Goal: Answer question/provide support: Share knowledge or assist other users

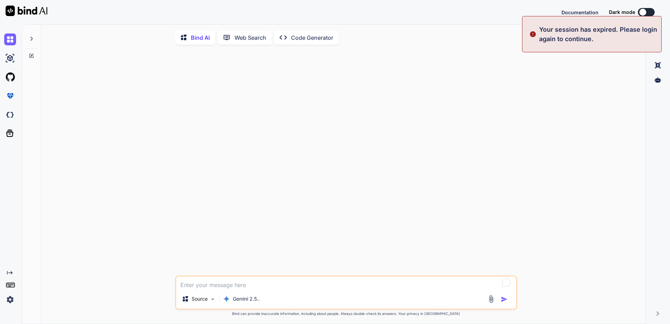
type textarea "x"
click at [484, 17] on div "Documentation Dark mode Sign in Created with Pixso." at bounding box center [335, 12] width 670 height 24
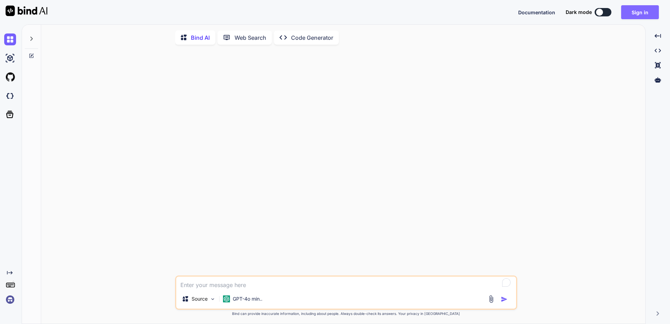
click at [642, 7] on button "Sign in" at bounding box center [640, 12] width 38 height 14
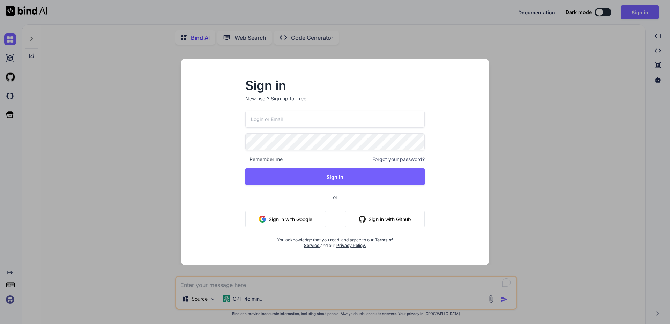
type input "[EMAIL_ADDRESS][DOMAIN_NAME]"
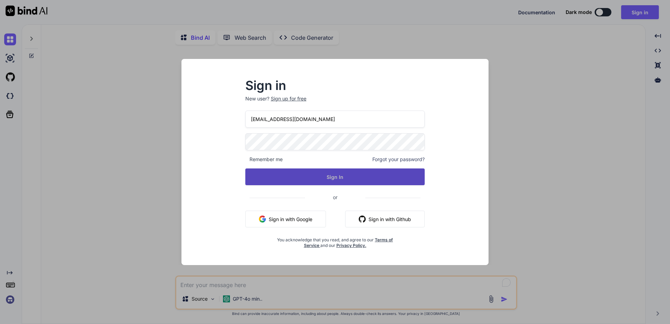
click at [343, 172] on button "Sign In" at bounding box center [334, 177] width 179 height 17
click at [330, 176] on button "Sign In" at bounding box center [334, 177] width 179 height 17
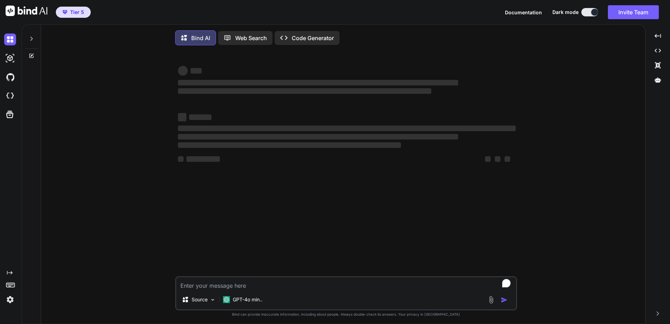
type textarea "x"
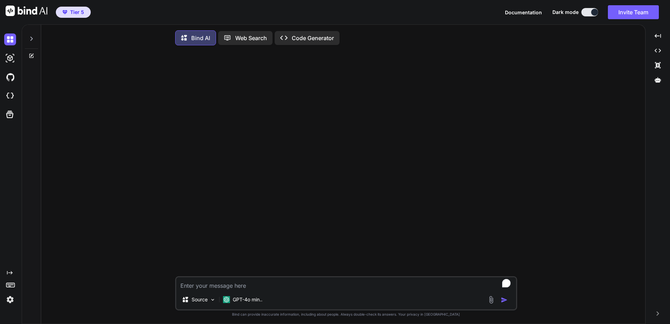
click at [248, 284] on textarea "To enrich screen reader interactions, please activate Accessibility in Grammarl…" at bounding box center [346, 283] width 340 height 13
type textarea "i"
type textarea "x"
type textarea "in"
type textarea "x"
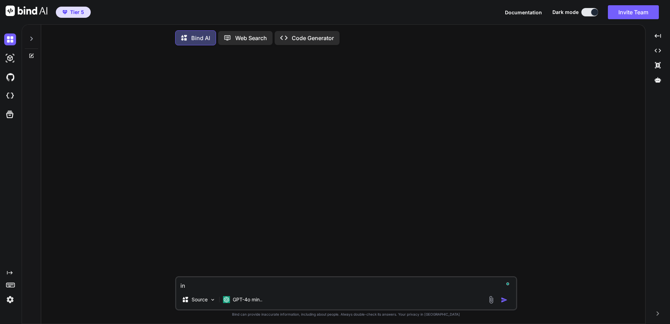
type textarea "in"
type textarea "x"
type textarea "in p"
type textarea "x"
type textarea "in po"
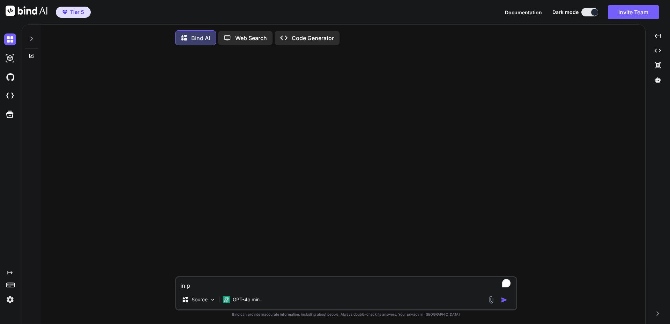
type textarea "x"
type textarea "in pow"
type textarea "x"
type textarea "in [PERSON_NAME]"
type textarea "x"
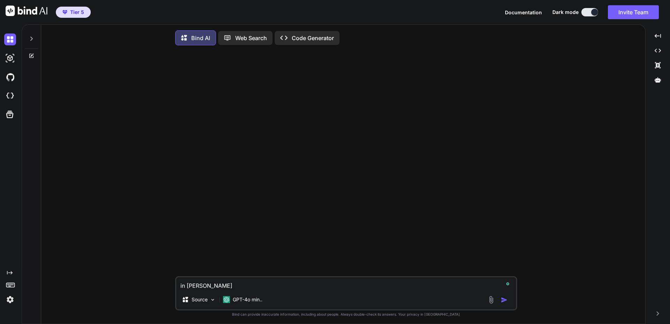
type textarea "in power"
type textarea "x"
type textarea "in power"
type textarea "x"
type textarea "in power q"
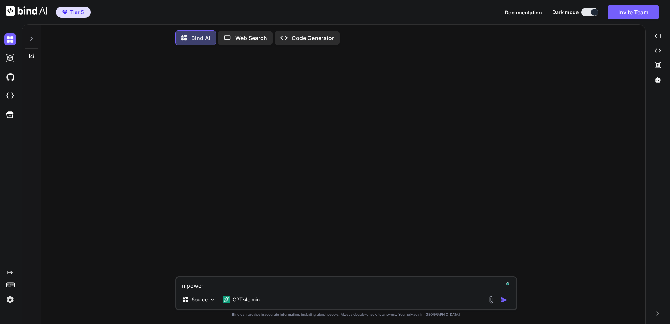
type textarea "x"
type textarea "in power qu"
type textarea "x"
type textarea "in power que"
type textarea "x"
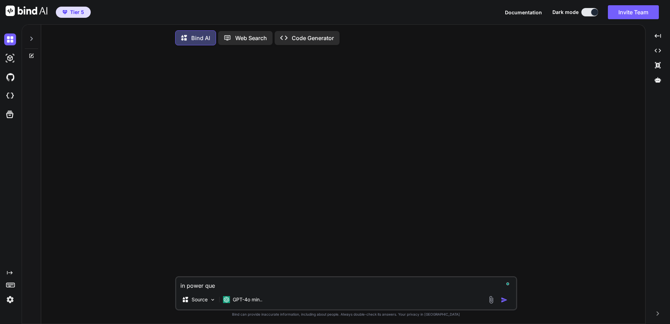
type textarea "in power quer"
type textarea "x"
type textarea "in power query"
type textarea "x"
type textarea "in power query,"
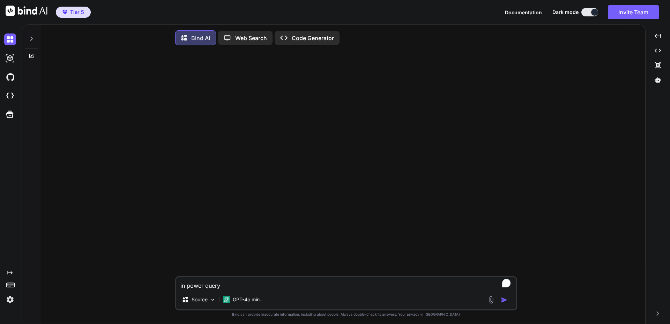
type textarea "x"
type textarea "in power query,"
type textarea "x"
type textarea "in power query, ""
type textarea "x"
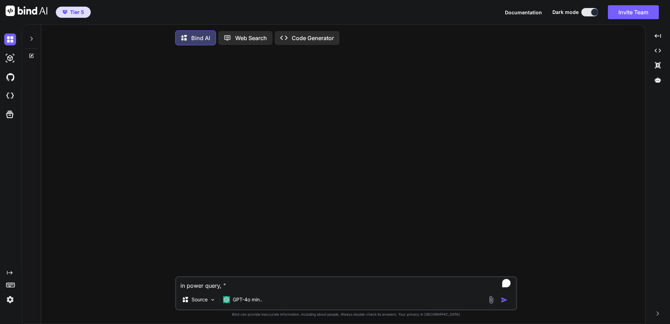
type textarea "in power query,"
type textarea "x"
type textarea "in power query,"
type textarea "x"
type textarea "in power query"
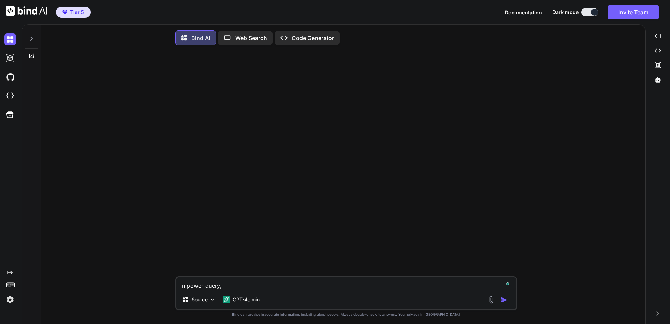
type textarea "x"
type textarea "in power query"
type textarea "x"
type textarea "in power query t"
type textarea "x"
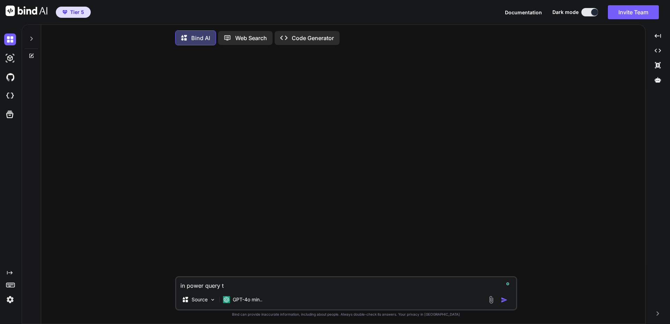
type textarea "in power query ta"
type textarea "x"
type textarea "in power query tak"
type textarea "x"
type textarea "in power query take"
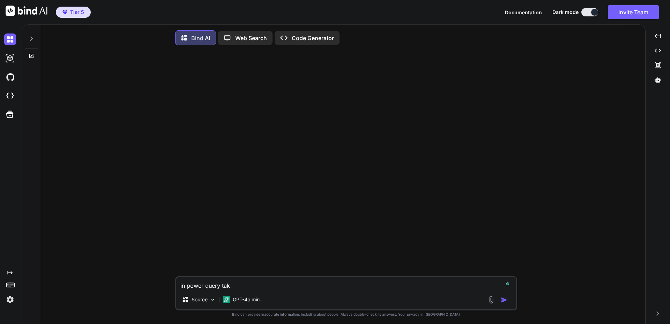
type textarea "x"
type textarea "in power query take"
type textarea "x"
type textarea "in power query take t"
type textarea "x"
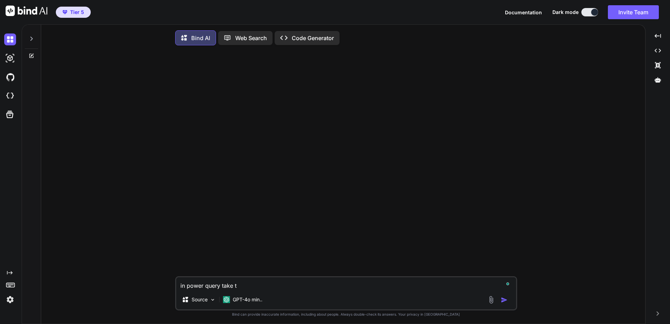
type textarea "in power query take th"
type textarea "x"
type textarea "in power query take thi"
type textarea "x"
type textarea "in power query take this"
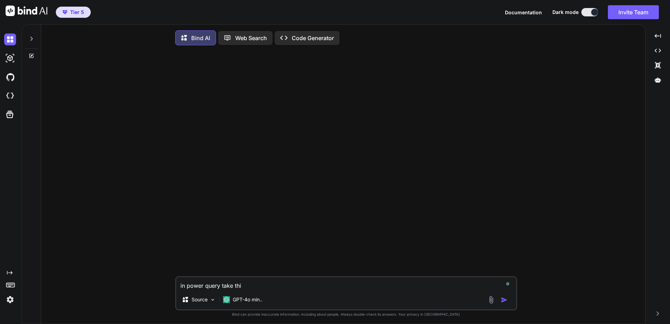
type textarea "x"
type textarea "in power query take this"
type textarea "x"
type textarea "in power query take this l"
type textarea "x"
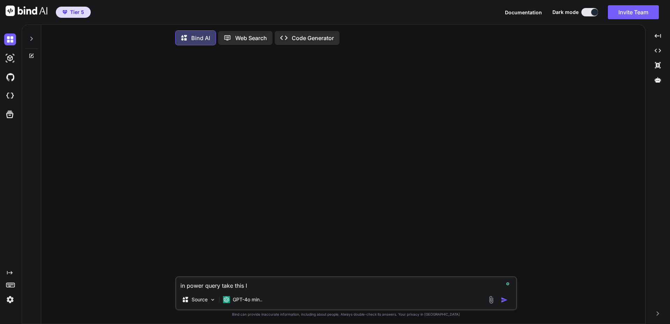
type textarea "in power query take this li"
type textarea "x"
type textarea "in power query take this lin"
type textarea "x"
type textarea "in power query take this line"
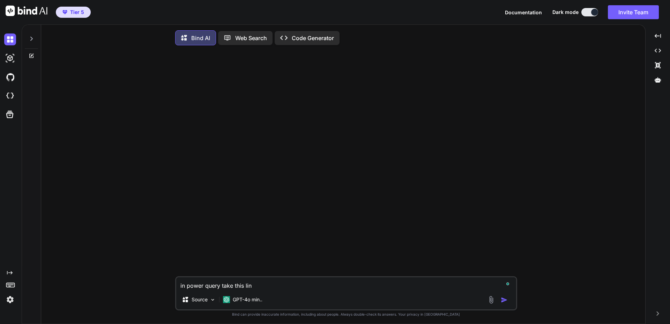
type textarea "x"
type textarea "in power query take this line"
type textarea "x"
type textarea "in power query take this line"
type textarea "x"
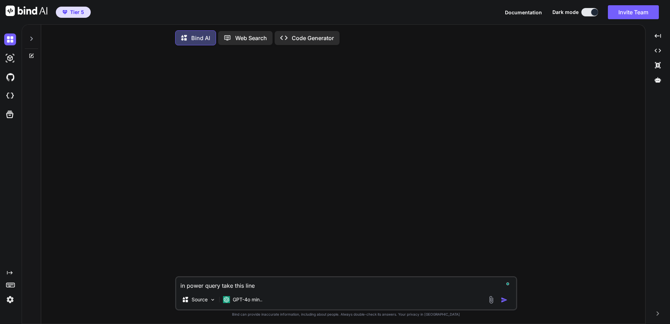
type textarea "in power query take this line,"
type textarea "x"
type textarea "in power query take this line,"
type textarea "x"
type textarea "in power query take this line, ""
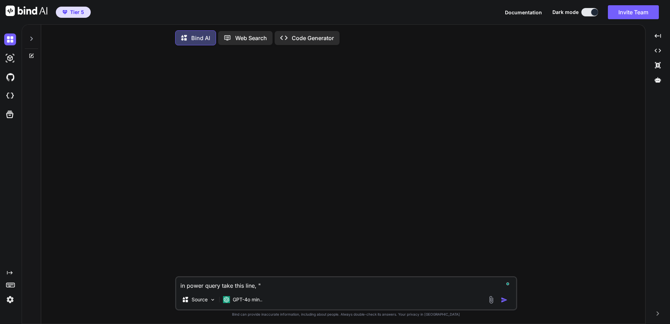
type textarea "x"
paste textarea "Table.SelectRows(#"Changed Type1", each [LossDate] < #date(2020, 2, 25))"
type textarea "in power query take this line, "Table.SelectRows(#"Changed Type1", each [LossDa…"
type textarea "x"
type textarea "in power query take this line, "Table.SelectRows(#"Changed Type1", each [LossDa…"
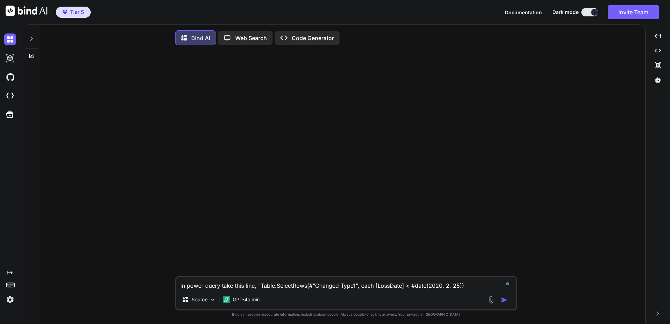
type textarea "x"
type textarea "in power query take this line, "Table.SelectRows(#"Changed Type1", each [LossDa…"
type textarea "x"
type textarea "in power query take this line, "Table.SelectRows(#"Changed Type1", each [LossDa…"
type textarea "x"
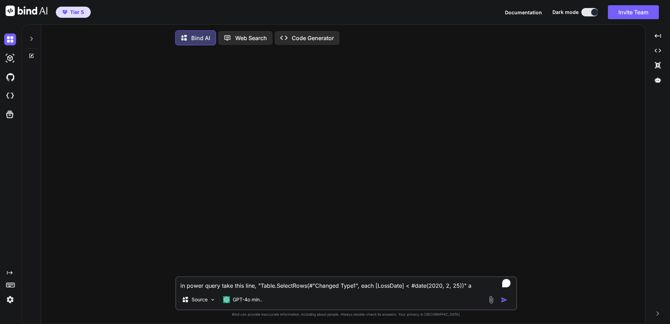
type textarea "in power query take this line, "Table.SelectRows(#"Changed Type1", each [LossDa…"
type textarea "x"
type textarea "in power query take this line, "Table.SelectRows(#"Changed Type1", each [LossDa…"
type textarea "x"
type textarea "in power query take this line, "Table.SelectRows(#"Changed Type1", each [LossDa…"
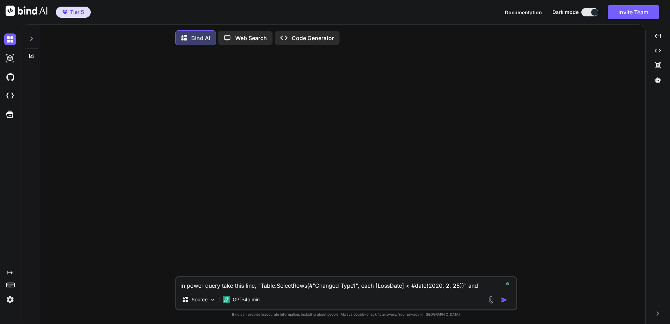
type textarea "x"
type textarea "in power query take this line, "Table.SelectRows(#"Changed Type1", each [LossDa…"
type textarea "x"
type textarea "in power query take this line, "Table.SelectRows(#"Changed Type1", each [LossDa…"
type textarea "x"
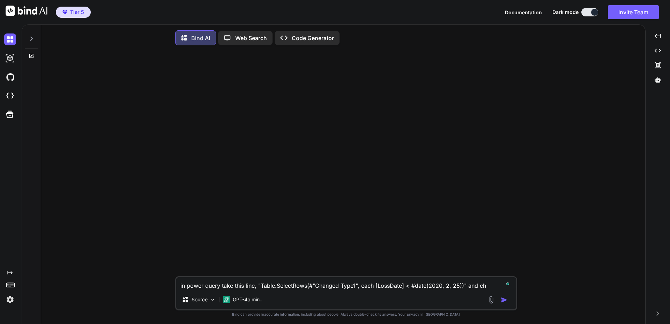
type textarea "in power query take this line, "Table.SelectRows(#"Changed Type1", each [LossDa…"
type textarea "x"
type textarea "in power query take this line, "Table.SelectRows(#"Changed Type1", each [LossDa…"
type textarea "x"
type textarea "in power query take this line, "Table.SelectRows(#"Changed Type1", each [LossDa…"
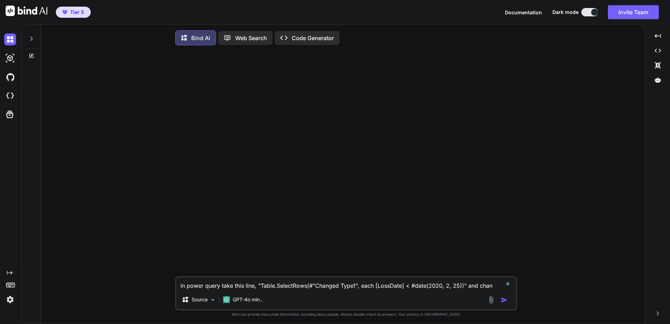
type textarea "x"
type textarea "in power query take this line, "Table.SelectRows(#"Changed Type1", each [LossDa…"
type textarea "x"
type textarea "in power query take this line, "Table.SelectRows(#"Changed Type1", each [LossDa…"
type textarea "x"
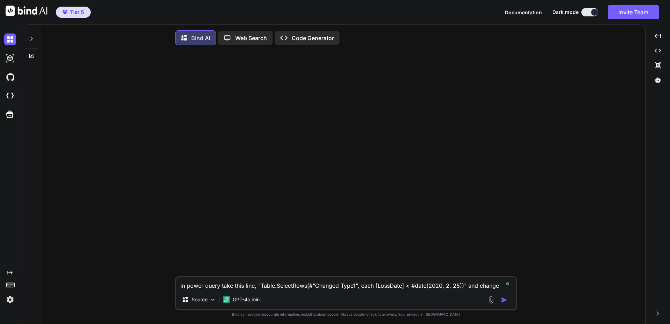
type textarea "in power query take this line, "Table.SelectRows(#"Changed Type1", each [LossDa…"
type textarea "x"
type textarea "in power query take this line, "Table.SelectRows(#"Changed Type1", each [LossDa…"
type textarea "x"
type textarea "in power query take this line, "Table.SelectRows(#"Changed Type1", each [LossDa…"
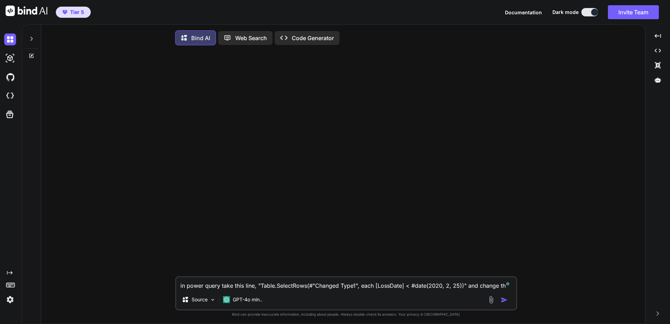
type textarea "x"
type textarea "in power query take this line, "Table.SelectRows(#"Changed Type1", each [LossDa…"
type textarea "x"
type textarea "in power query take this line, "Table.SelectRows(#"Changed Type1", each [LossDa…"
type textarea "x"
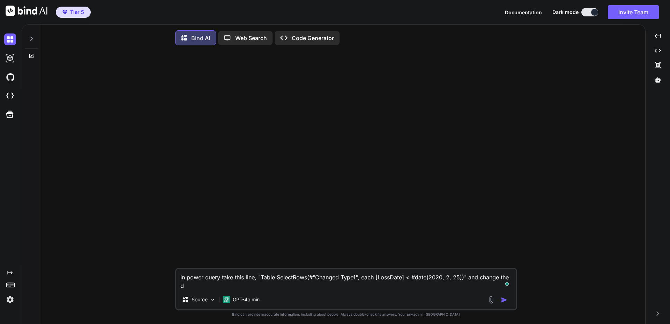
type textarea "in power query take this line, "Table.SelectRows(#"Changed Type1", each [LossDa…"
type textarea "x"
type textarea "in power query take this line, "Table.SelectRows(#"Changed Type1", each [LossDa…"
type textarea "x"
type textarea "in power query take this line, "Table.SelectRows(#"Changed Type1", each [LossDa…"
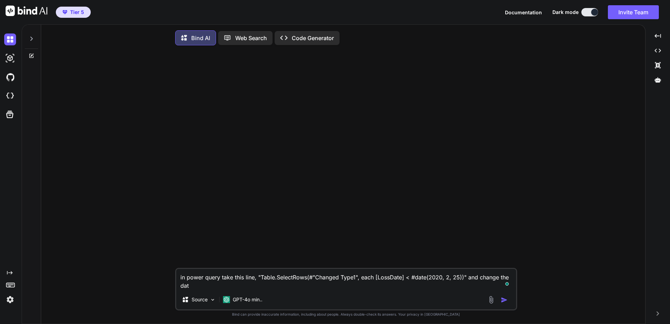
type textarea "x"
type textarea "in power query take this line, "Table.SelectRows(#"Changed Type1", each [LossDa…"
type textarea "x"
type textarea "in power query take this line, "Table.SelectRows(#"Changed Type1", each [LossDa…"
type textarea "x"
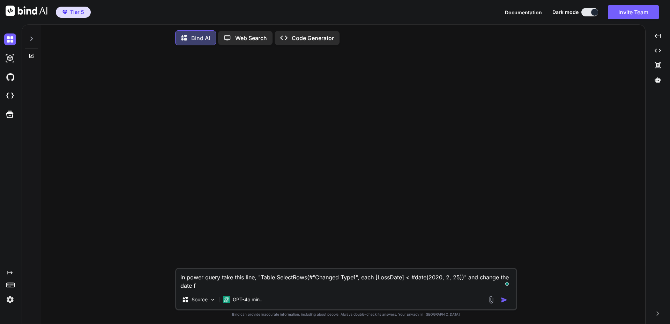
type textarea "in power query take this line, "Table.SelectRows(#"Changed Type1", each [LossDa…"
type textarea "x"
type textarea "in power query take this line, "Table.SelectRows(#"Changed Type1", each [LossDa…"
type textarea "x"
type textarea "in power query take this line, "Table.SelectRows(#"Changed Type1", each [LossDa…"
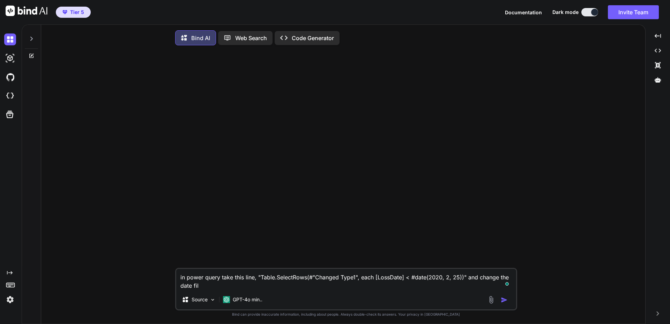
type textarea "x"
type textarea "in power query take this line, "Table.SelectRows(#"Changed Type1", each [LossDa…"
type textarea "x"
type textarea "in power query take this line, "Table.SelectRows(#"Changed Type1", each [LossDa…"
type textarea "x"
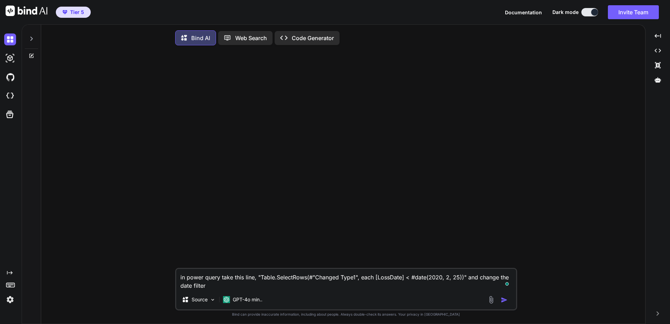
type textarea "in power query take this line, "Table.SelectRows(#"Changed Type1", each [LossDa…"
type textarea "x"
type textarea "in power query take this line, "Table.SelectRows(#"Changed Type1", each [LossDa…"
type textarea "x"
type textarea "in power query take this line, "Table.SelectRows(#"Changed Type1", each [LossDa…"
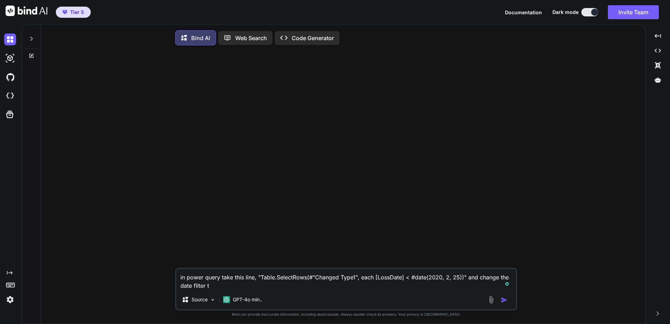
type textarea "x"
type textarea "in power query take this line, "Table.SelectRows(#"Changed Type1", each [LossDa…"
type textarea "x"
type textarea "in power query take this line, "Table.SelectRows(#"Changed Type1", each [LossDa…"
type textarea "x"
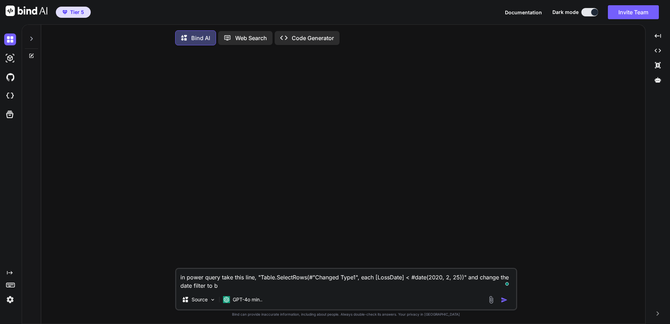
type textarea "in power query take this line, "Table.SelectRows(#"Changed Type1", each [LossDa…"
type textarea "x"
type textarea "in power query take this line, "Table.SelectRows(#"Changed Type1", each [LossDa…"
type textarea "x"
type textarea "in power query take this line, "Table.SelectRows(#"Changed Type1", each [LossDa…"
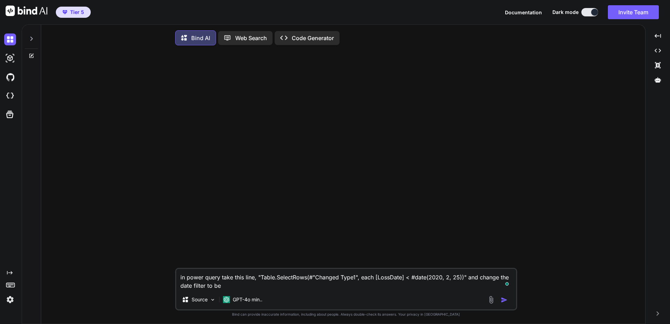
type textarea "x"
type textarea "in power query take this line, "Table.SelectRows(#"Changed Type1", each [LossDa…"
type textarea "x"
type textarea "in power query take this line, "Table.SelectRows(#"Changed Type1", each [LossDa…"
type textarea "x"
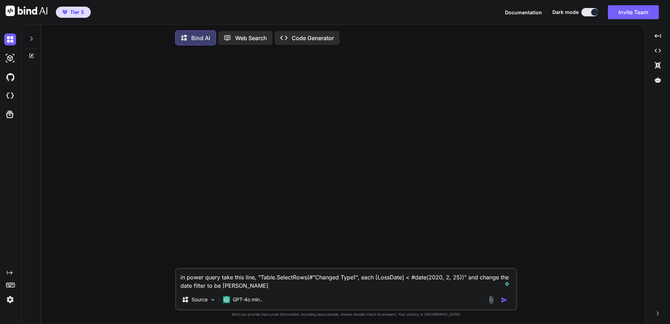
type textarea "in power query take this line, "Table.SelectRows(#"Changed Type1", each [LossDa…"
type textarea "x"
type textarea "in power query take this line, "Table.SelectRows(#"Changed Type1", each [LossDa…"
type textarea "x"
type textarea "in power query take this line, "Table.SelectRows(#"Changed Type1", each [LossDa…"
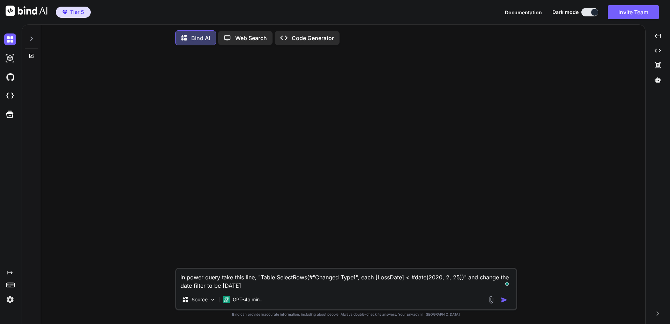
type textarea "x"
type textarea "in power query take this line, "Table.SelectRows(#"Changed Type1", each [LossDa…"
type textarea "x"
type textarea "in power query take this line, "Table.SelectRows(#"Changed Type1", each [LossDa…"
type textarea "x"
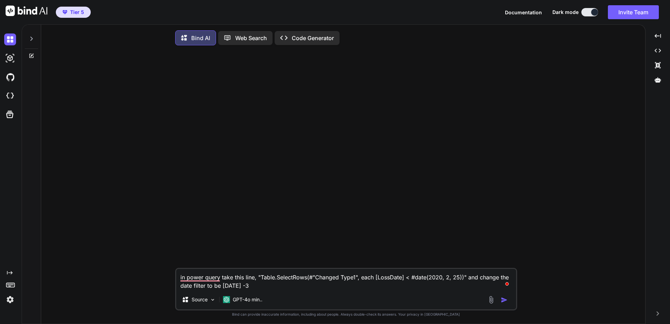
type textarea "in power query take this line, "Table.SelectRows(#"Changed Type1", each [LossDa…"
type textarea "x"
type textarea "in power query take this line, "Table.SelectRows(#"Changed Type1", each [LossDa…"
type textarea "x"
type textarea "in power query take this line, "Table.SelectRows(#"Changed Type1", each [LossDa…"
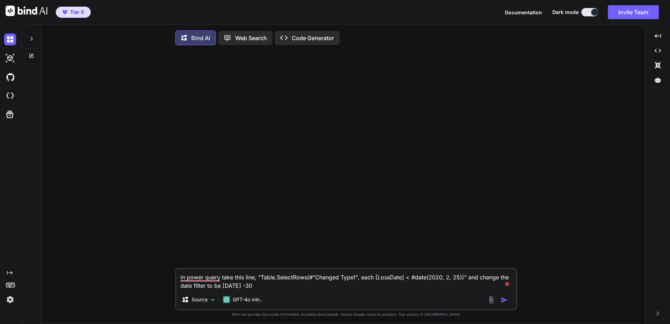
type textarea "x"
type textarea "in power query take this line, "Table.SelectRows(#"Changed Type1", each [LossDa…"
type textarea "x"
type textarea "in power query take this line, "Table.SelectRows(#"Changed Type1", each [LossDa…"
type textarea "x"
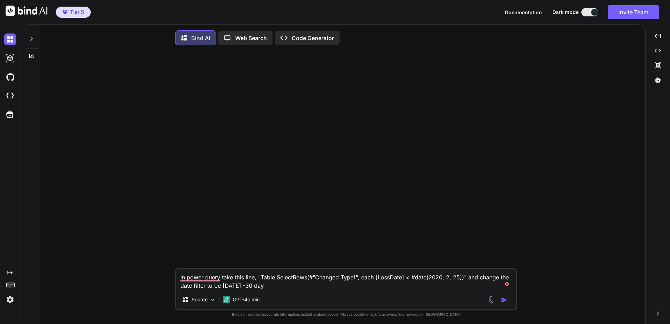
type textarea "in power query take this line, "Table.SelectRows(#"Changed Type1", each [LossDa…"
type textarea "x"
type textarea "in power query take this line, "Table.SelectRows(#"Changed Type1", each [LossDa…"
type textarea "x"
type textarea "in power query take this line, "Table.SelectRows(#"Changed Type1", each [LossDa…"
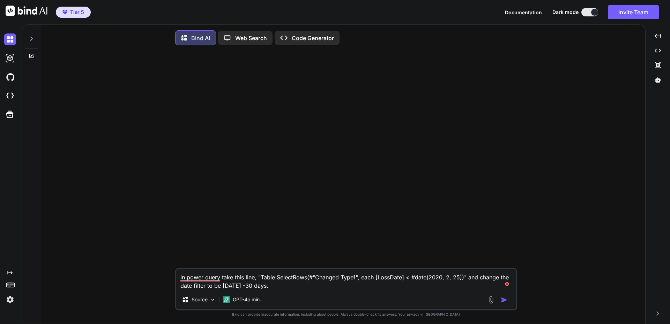
type textarea "x"
type textarea "in power query take this line, "Table.SelectRows(#"Changed Type1", each [LossDa…"
type textarea "x"
type textarea "in power query take this line, "Table.SelectRows(#"Changed Type1", each [LossDa…"
type textarea "x"
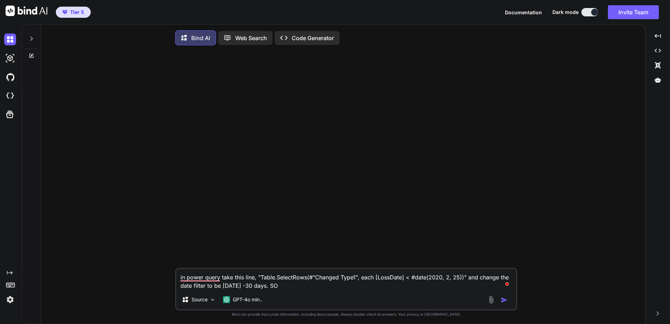
type textarea "in power query take this line, "Table.SelectRows(#"Changed Type1", each [LossDa…"
type textarea "x"
type textarea "in power query take this line, "Table.SelectRows(#"Changed Type1", each [LossDa…"
type textarea "x"
type textarea "in power query take this line, "Table.SelectRows(#"Changed Type1", each [LossDa…"
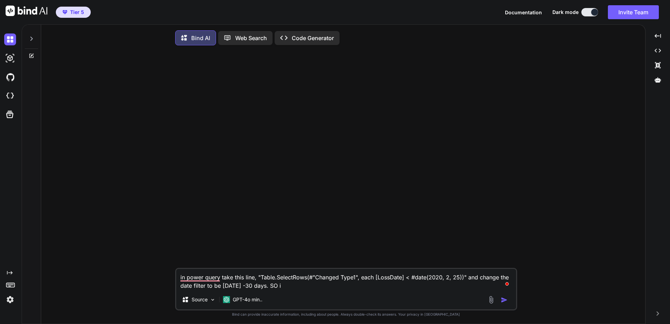
type textarea "x"
type textarea "in power query take this line, "Table.SelectRows(#"Changed Type1", each [LossDa…"
type textarea "x"
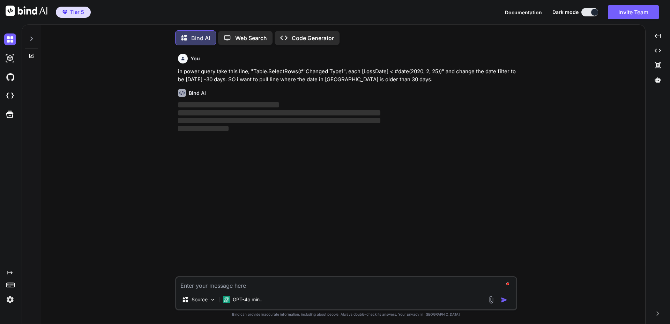
scroll to position [3, 0]
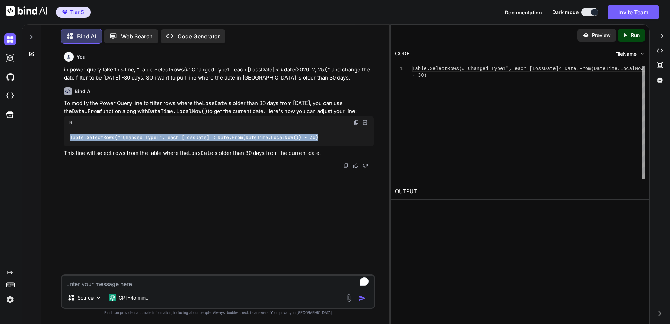
drag, startPoint x: 330, startPoint y: 136, endPoint x: 69, endPoint y: 137, distance: 260.6
click at [69, 137] on div "Table.SelectRows(#"Changed Type1", each [LossDate] < Date.From(DateTime.LocalNo…" at bounding box center [219, 137] width 310 height 18
copy code "Table.SelectRows(#"Changed Type1", each [LossDate] < Date.From(DateTime.LocalNo…"
click at [331, 136] on div "Table.SelectRows(#"Changed Type1", each [LossDate] < Date.From(DateTime.LocalNo…" at bounding box center [219, 137] width 310 height 18
drag, startPoint x: 324, startPoint y: 138, endPoint x: 70, endPoint y: 139, distance: 254.0
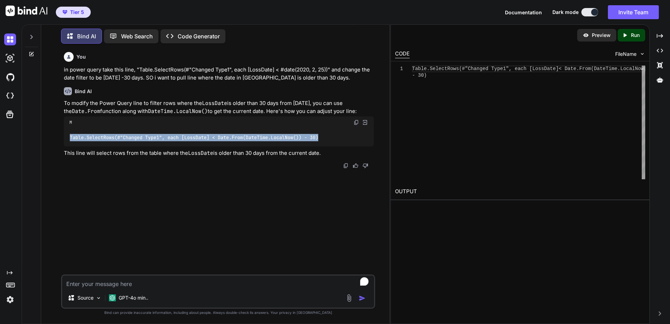
click at [70, 139] on div "Table.SelectRows(#"Changed Type1", each [LossDate] < Date.From(DateTime.LocalNo…" at bounding box center [219, 137] width 310 height 18
copy code "Table.SelectRows(#"Changed Type1", each [LossDate] < Date.From(DateTime.LocalNo…"
click at [141, 282] on textarea "To enrich screen reader interactions, please activate Accessibility in Grammarl…" at bounding box center [218, 282] width 312 height 13
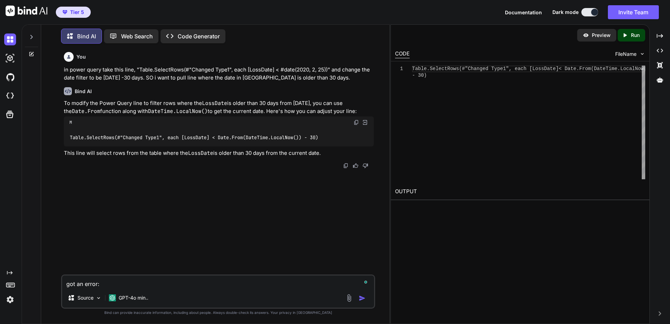
paste textarea "Expression.Error: We cannot apply operator - to types Date and Number. Details:…"
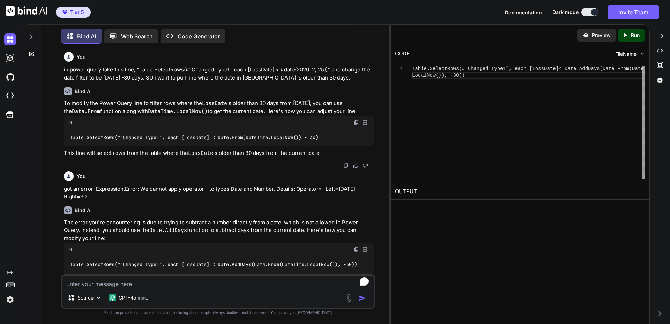
scroll to position [29, 0]
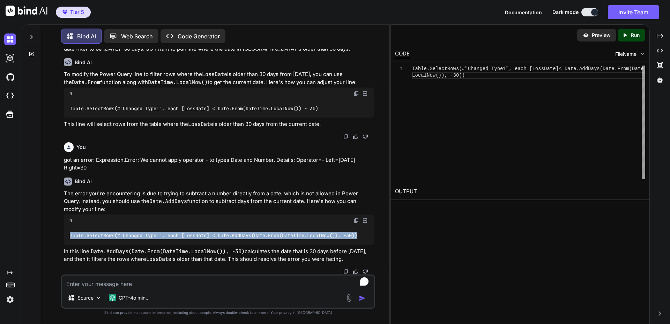
drag, startPoint x: 70, startPoint y: 235, endPoint x: 364, endPoint y: 237, distance: 293.1
click at [364, 237] on div "Table.SelectRows(#"Changed Type1", each [LossDate] < Date.AddDays(Date.From(Dat…" at bounding box center [219, 235] width 310 height 18
copy code "Table.SelectRows(#"Changed Type1", each [LossDate] < Date.AddDays(Date.From(Dat…"
click at [146, 281] on textarea "To enrich screen reader interactions, please activate Accessibility in Grammarl…" at bounding box center [218, 282] width 312 height 13
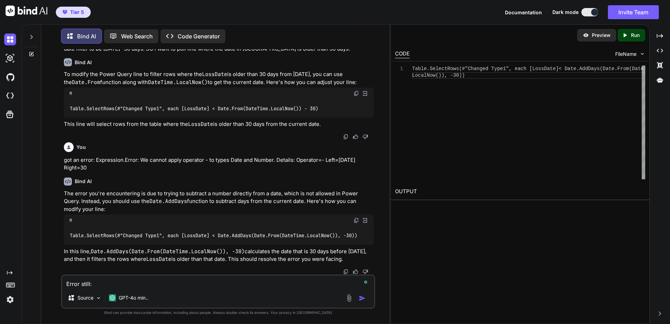
paste textarea "Expression.Error: We cannot apply operator < to types Date and DateTime. Detail…"
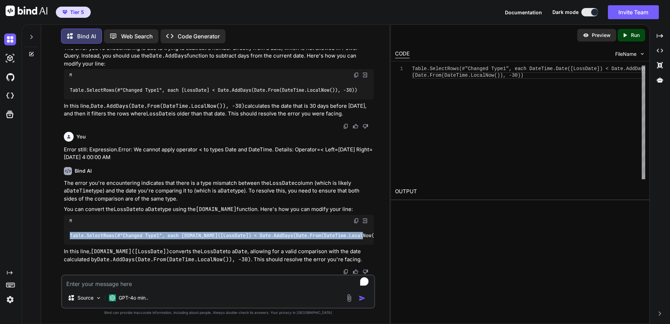
scroll to position [0, 38]
drag, startPoint x: 71, startPoint y: 230, endPoint x: 367, endPoint y: 230, distance: 296.6
click at [367, 232] on code "Table.SelectRows(#"Changed Type1", each [DOMAIN_NAME]([LossDate]) < Date.AddDay…" at bounding box center [203, 235] width 330 height 7
copy code "Table.SelectRows(#"Changed Type1", each [DOMAIN_NAME]([LossDate]) < Date.AddDay…"
click at [126, 283] on textarea "To enrich screen reader interactions, please activate Accessibility in Grammarl…" at bounding box center [218, 282] width 312 height 13
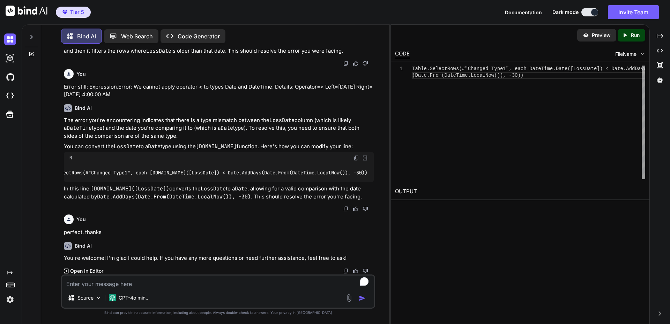
scroll to position [242, 0]
